Goal: Go to known website: Access a specific website the user already knows

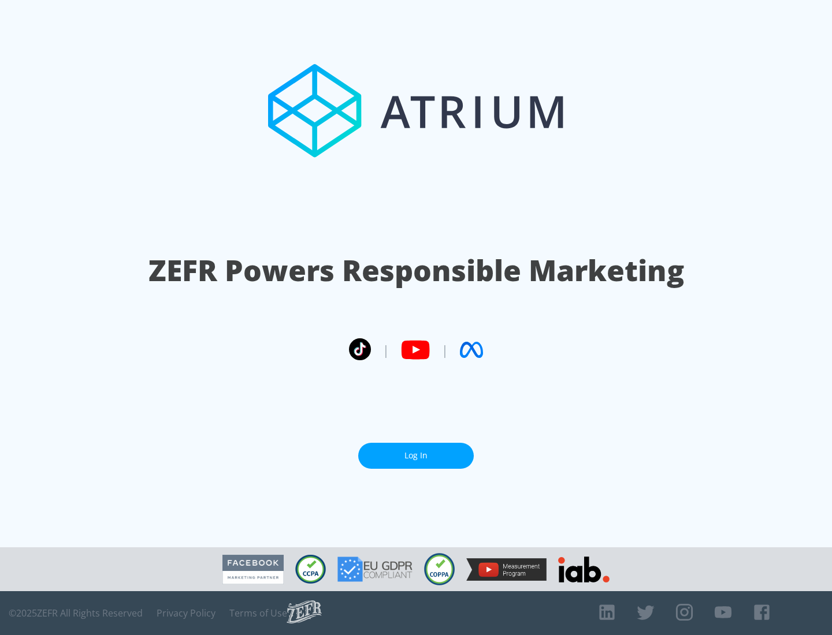
click at [416, 456] on link "Log In" at bounding box center [416, 456] width 116 height 26
